Goal: Information Seeking & Learning: Learn about a topic

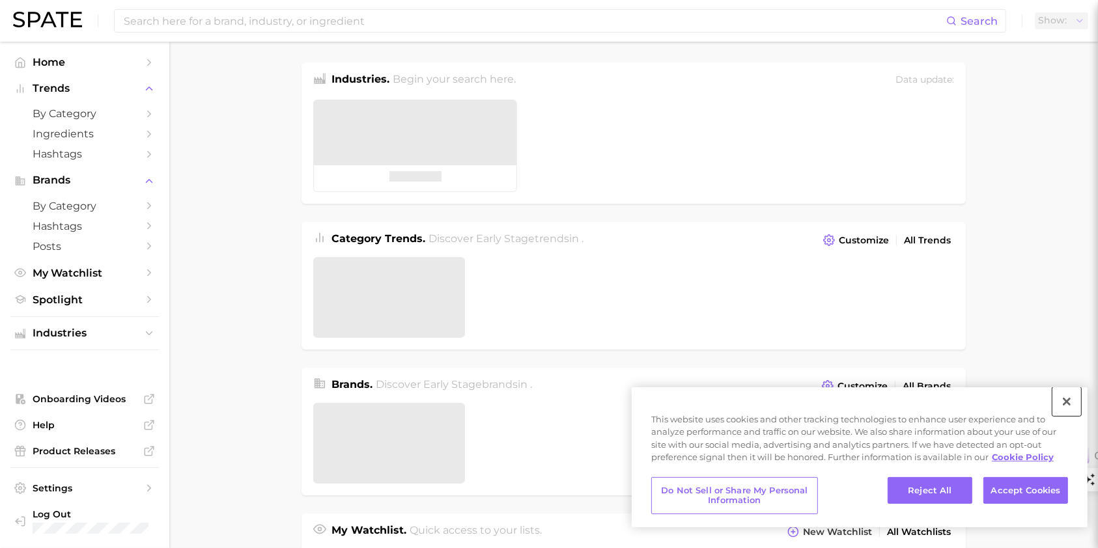
click at [1081, 401] on button "Close" at bounding box center [1067, 402] width 29 height 29
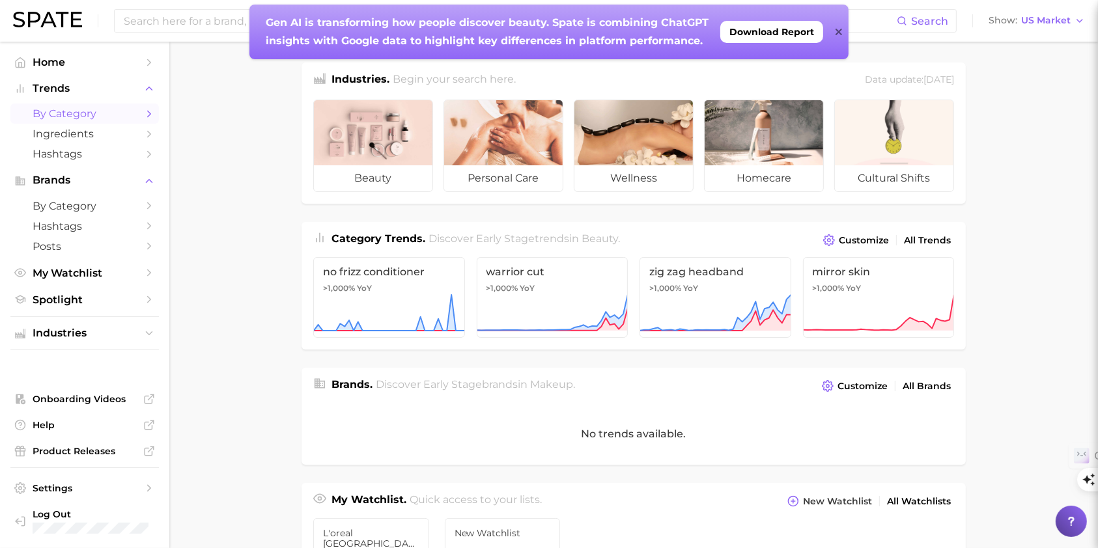
click at [68, 113] on span "by Category" at bounding box center [85, 113] width 104 height 12
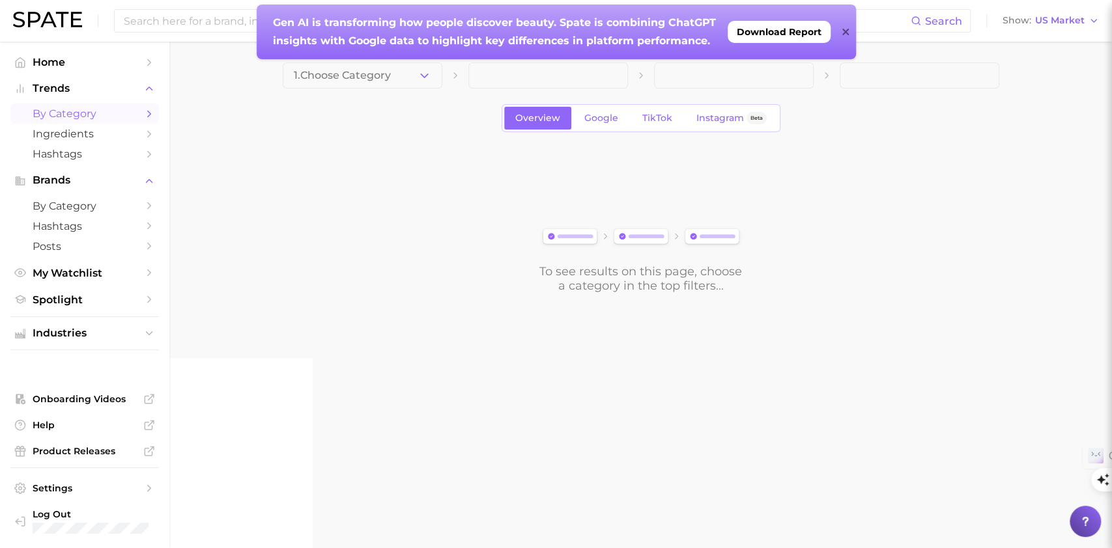
click at [840, 34] on div "Gen AI is transforming how people discover beauty. Spate is combining ChatGPT i…" at bounding box center [556, 32] width 599 height 55
click at [842, 34] on icon at bounding box center [845, 32] width 7 height 7
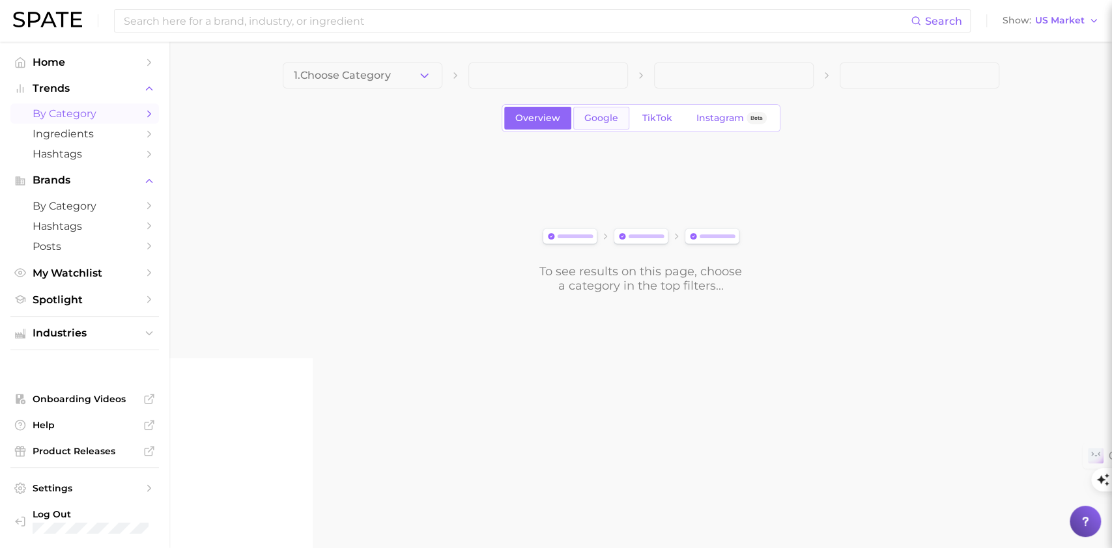
click at [597, 117] on span "Google" at bounding box center [601, 118] width 34 height 11
click at [563, 242] on img at bounding box center [641, 237] width 205 height 23
click at [429, 70] on icon "button" at bounding box center [424, 76] width 14 height 14
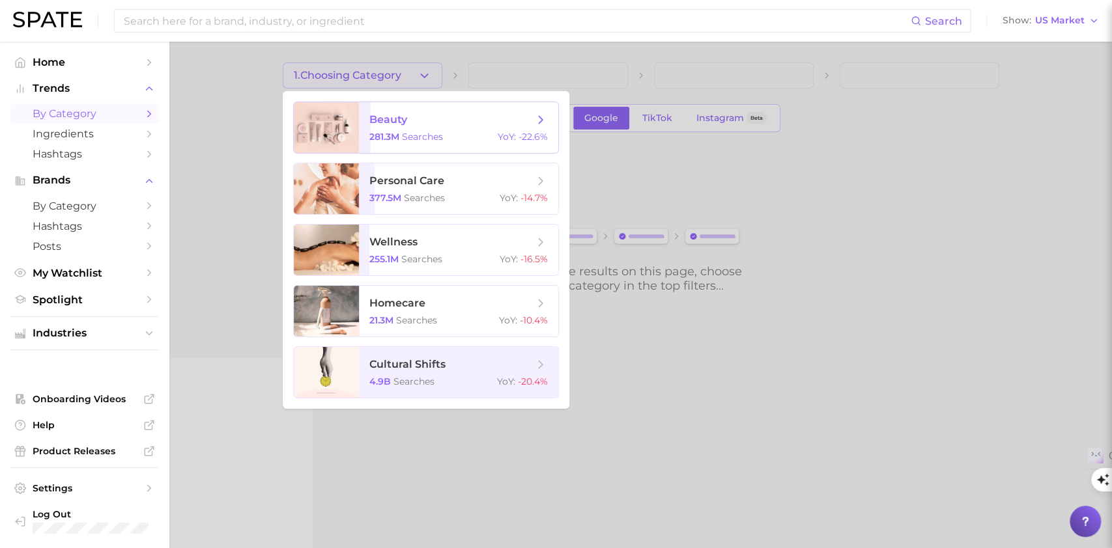
click at [420, 130] on span "beauty 281.3m searches YoY : -22.6%" at bounding box center [458, 127] width 199 height 51
